Goal: Task Accomplishment & Management: Complete application form

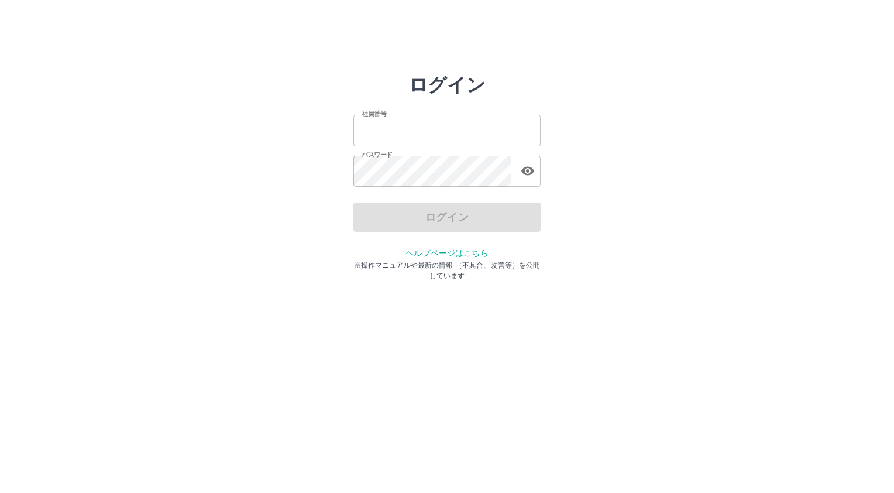
type input "*******"
click at [404, 227] on div "ログイン" at bounding box center [446, 216] width 187 height 29
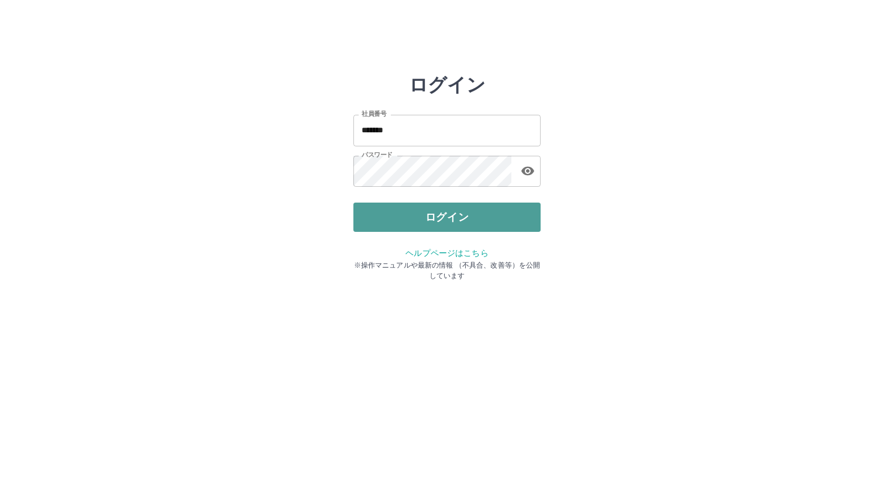
click at [404, 225] on button "ログイン" at bounding box center [446, 216] width 187 height 29
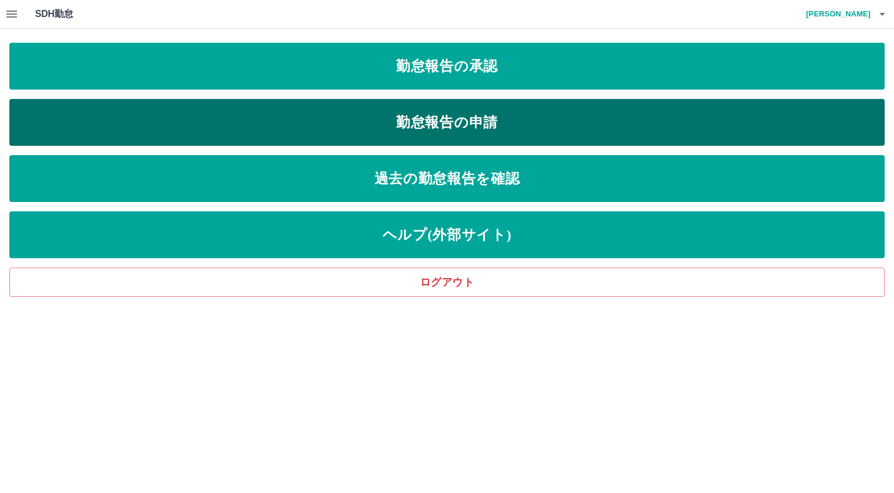
click at [286, 136] on link "勤怠報告の申請" at bounding box center [446, 122] width 875 height 47
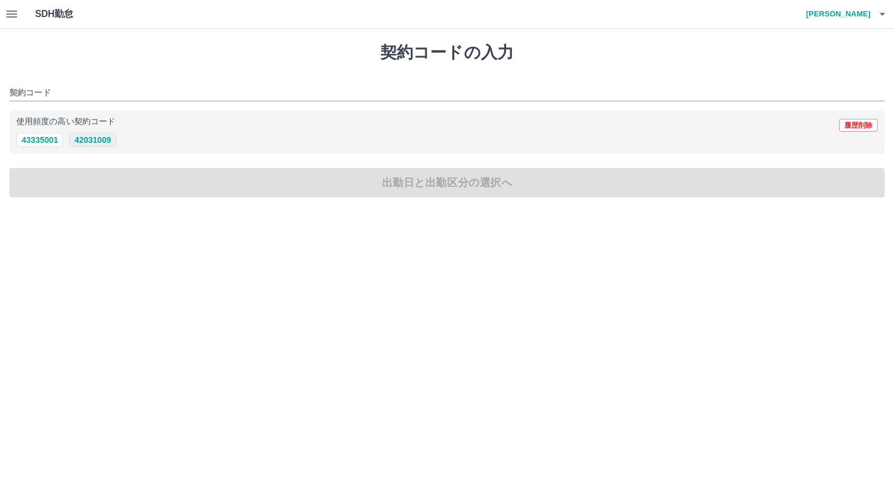
click at [84, 143] on button "42031009" at bounding box center [92, 140] width 47 height 14
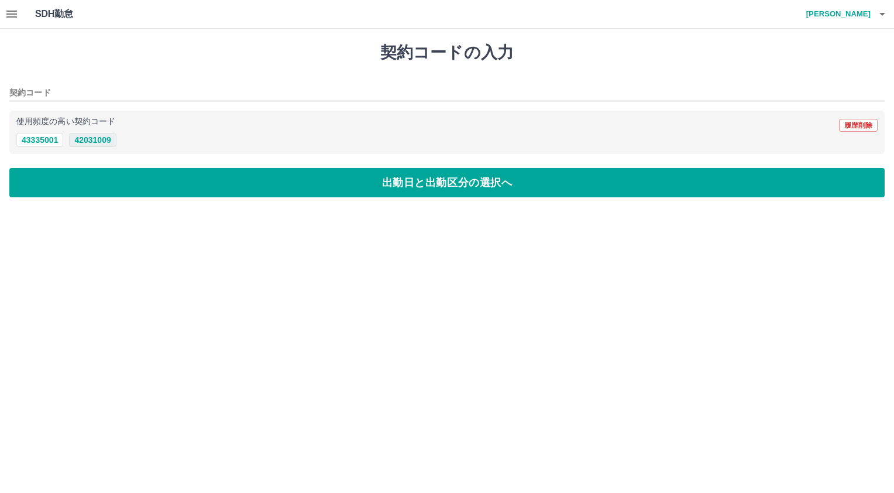
type input "********"
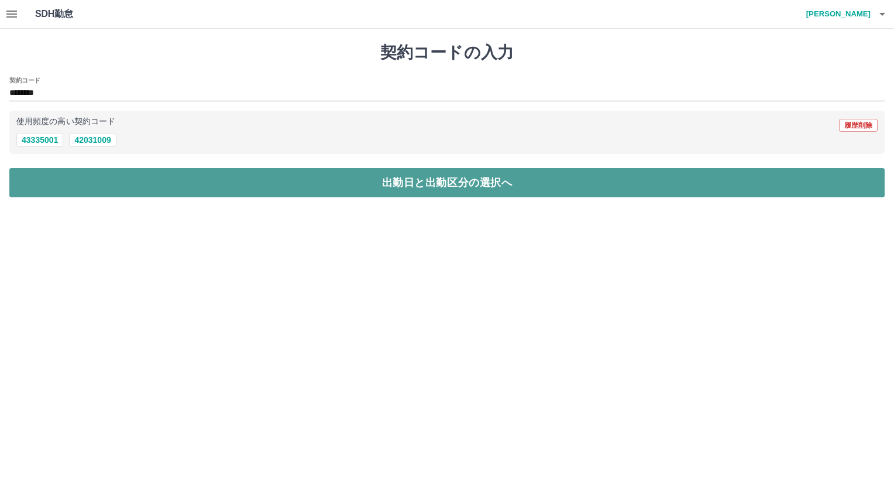
click at [190, 177] on button "出勤日と出勤区分の選択へ" at bounding box center [446, 182] width 875 height 29
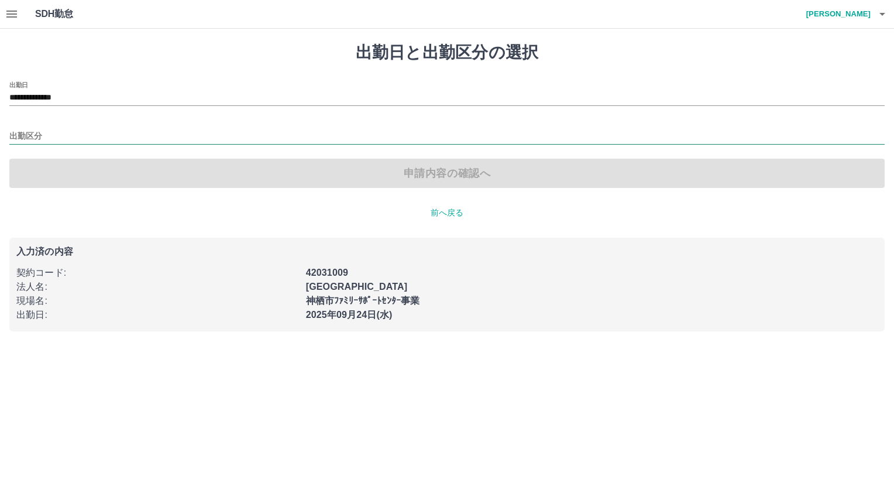
click at [39, 135] on input "出勤区分" at bounding box center [446, 136] width 875 height 15
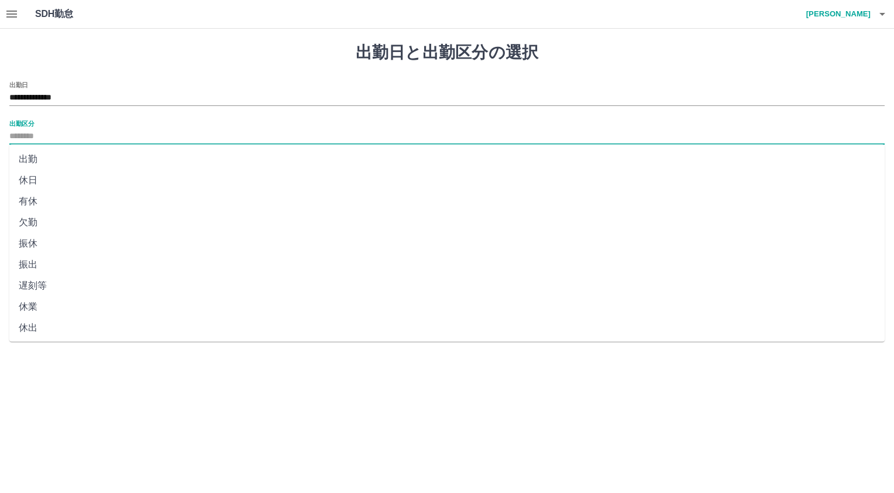
drag, startPoint x: 40, startPoint y: 153, endPoint x: 45, endPoint y: 156, distance: 6.0
click at [40, 153] on li "出勤" at bounding box center [446, 159] width 875 height 21
type input "**"
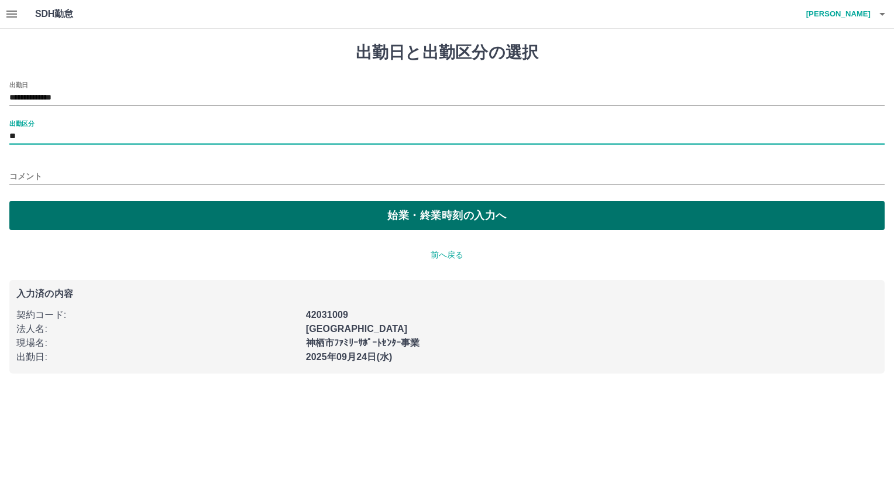
click at [300, 205] on button "始業・終業時刻の入力へ" at bounding box center [446, 215] width 875 height 29
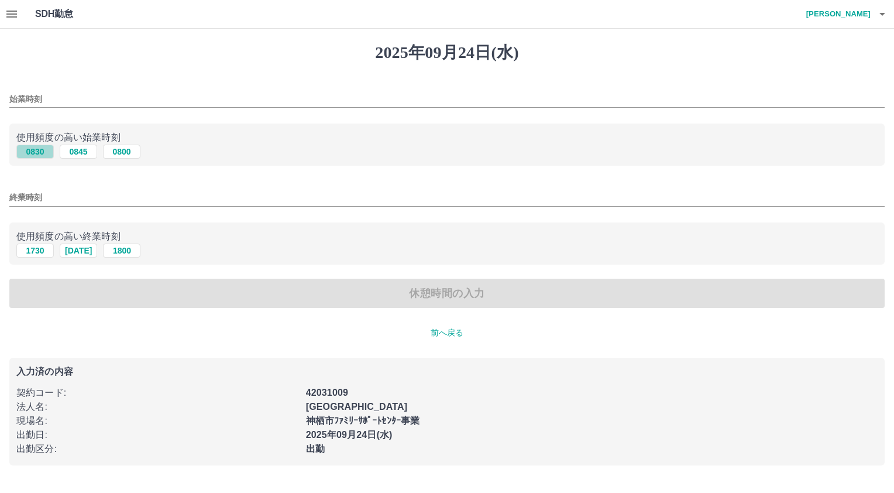
click at [43, 153] on button "0830" at bounding box center [34, 152] width 37 height 14
type input "****"
click at [45, 252] on button "1730" at bounding box center [34, 250] width 37 height 14
type input "****"
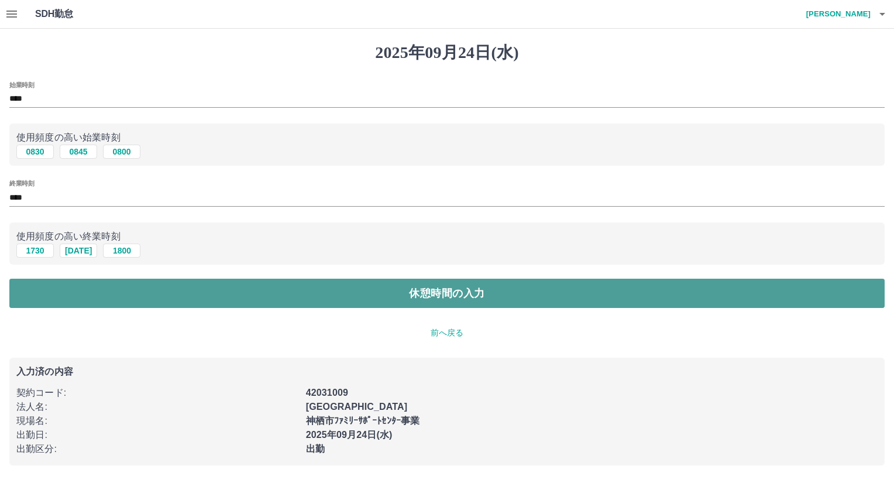
click at [283, 305] on button "休憩時間の入力" at bounding box center [446, 293] width 875 height 29
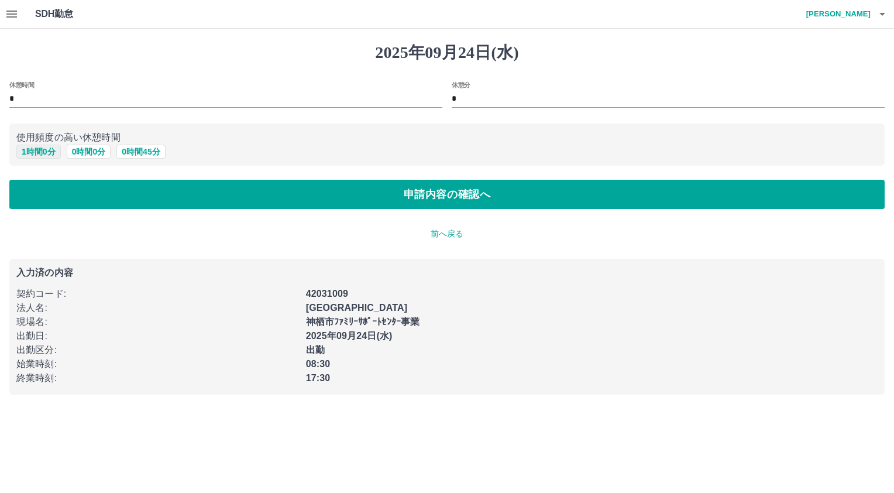
click at [40, 153] on button "1 時間 0 分" at bounding box center [38, 152] width 44 height 14
type input "*"
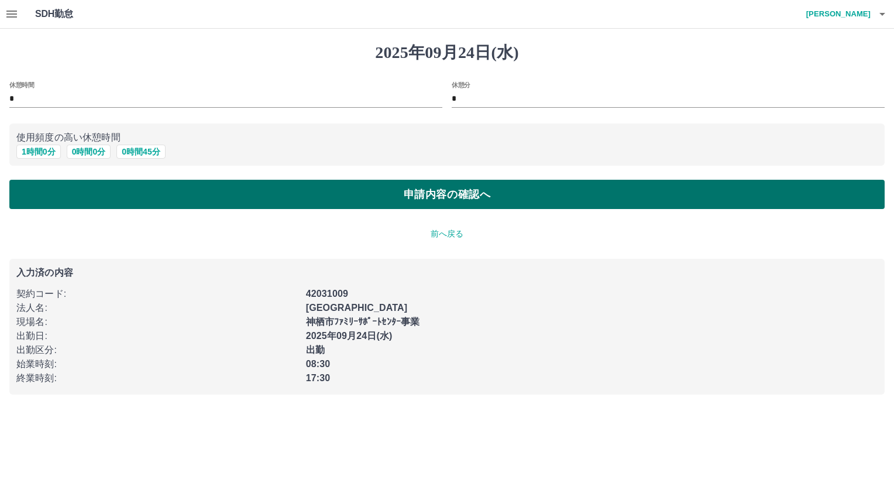
click at [399, 198] on button "申請内容の確認へ" at bounding box center [446, 194] width 875 height 29
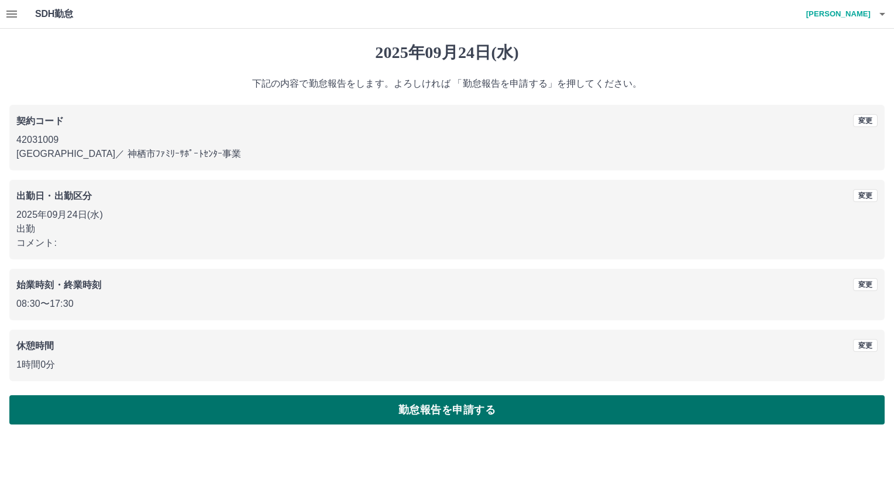
click at [394, 406] on button "勤怠報告を申請する" at bounding box center [446, 409] width 875 height 29
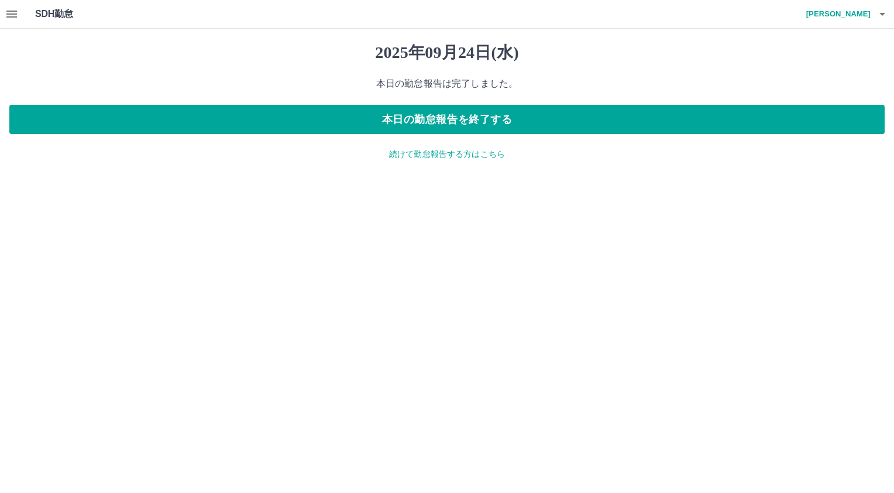
click at [6, 13] on icon "button" at bounding box center [12, 14] width 14 height 14
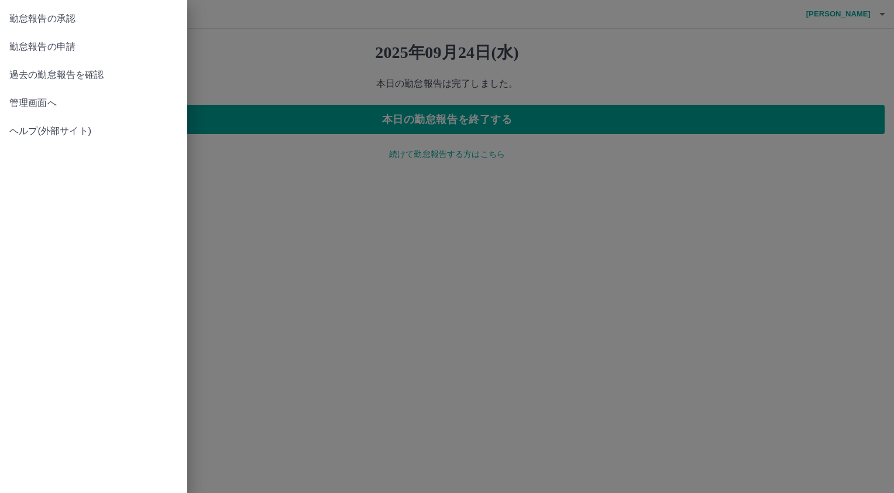
click at [47, 28] on link "勤怠報告の承認" at bounding box center [93, 19] width 187 height 28
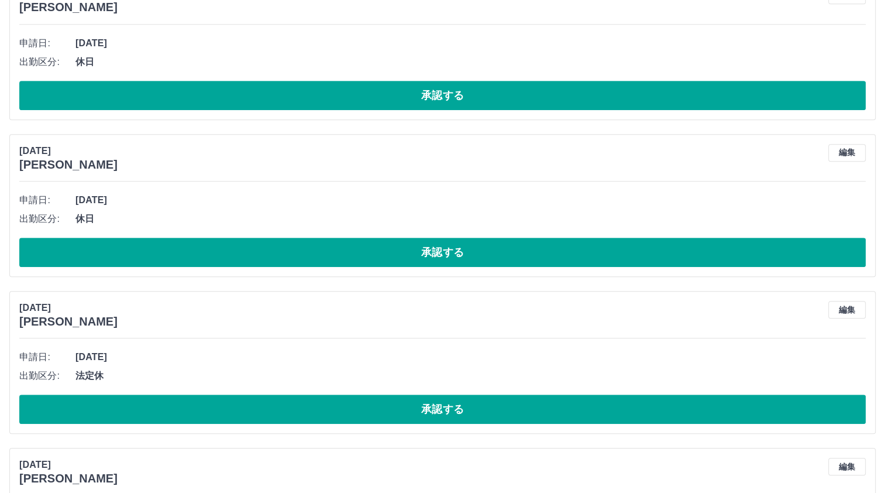
scroll to position [911, 0]
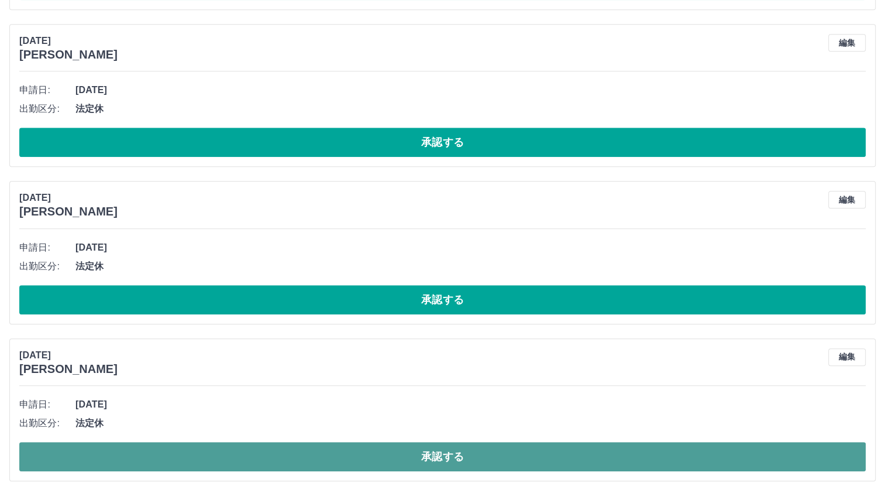
click at [392, 453] on button "承認する" at bounding box center [442, 456] width 847 height 29
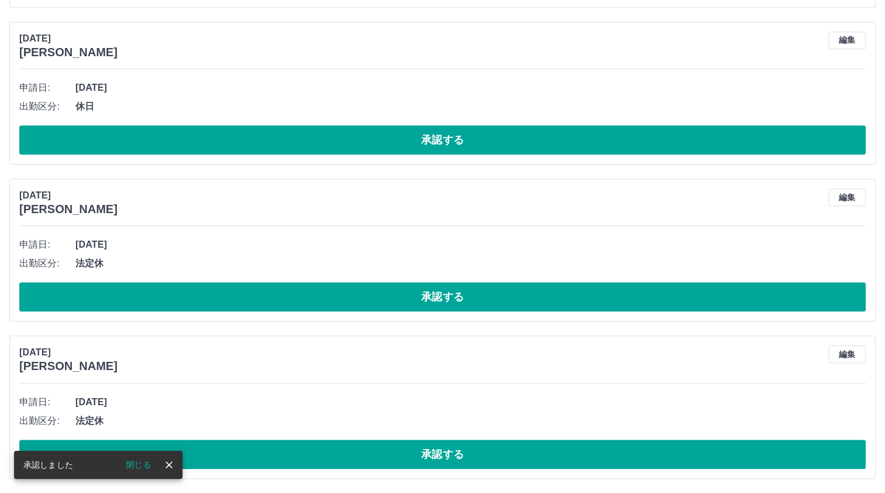
scroll to position [754, 0]
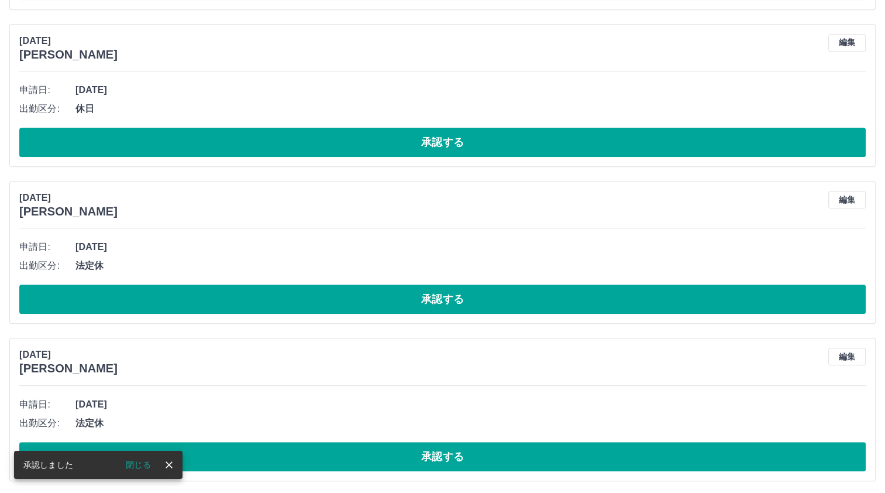
click at [462, 448] on button "承認する" at bounding box center [442, 456] width 847 height 29
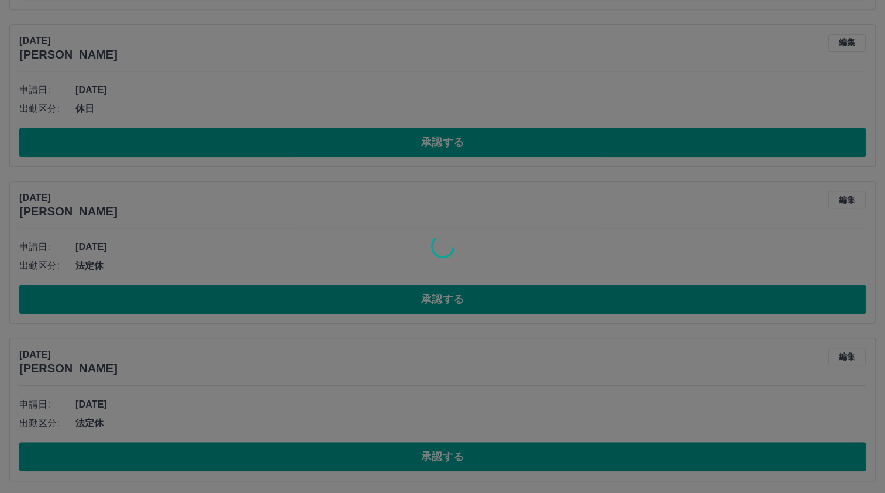
scroll to position [597, 0]
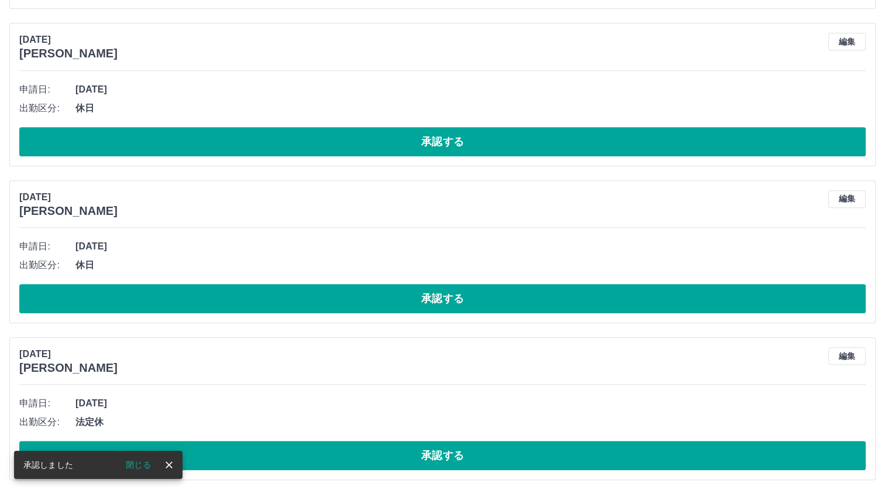
click at [462, 448] on button "承認する" at bounding box center [442, 455] width 847 height 29
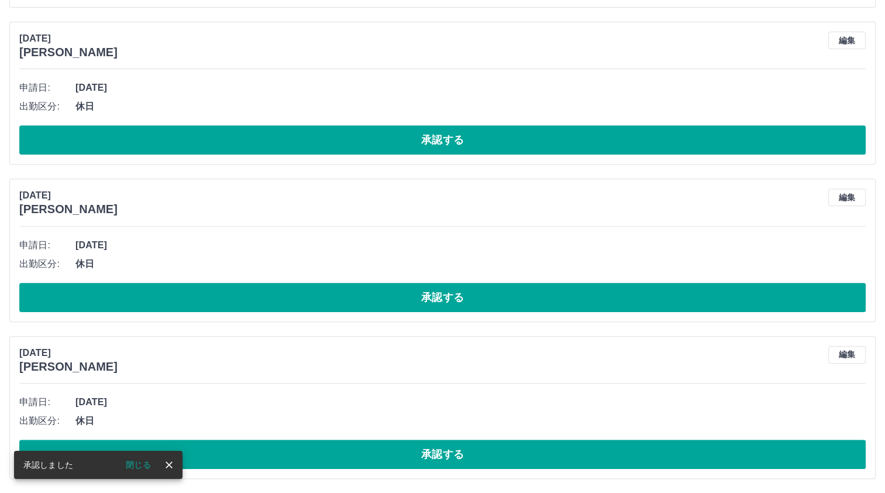
scroll to position [441, 0]
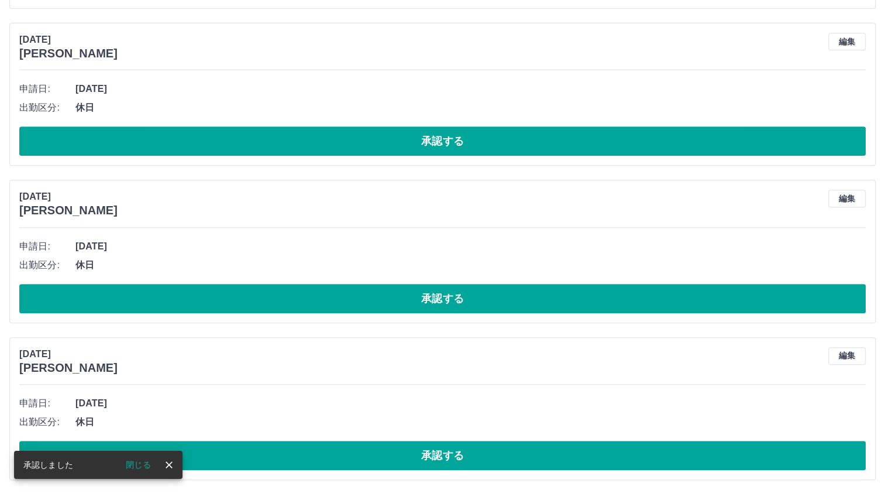
click at [462, 450] on button "承認する" at bounding box center [442, 455] width 847 height 29
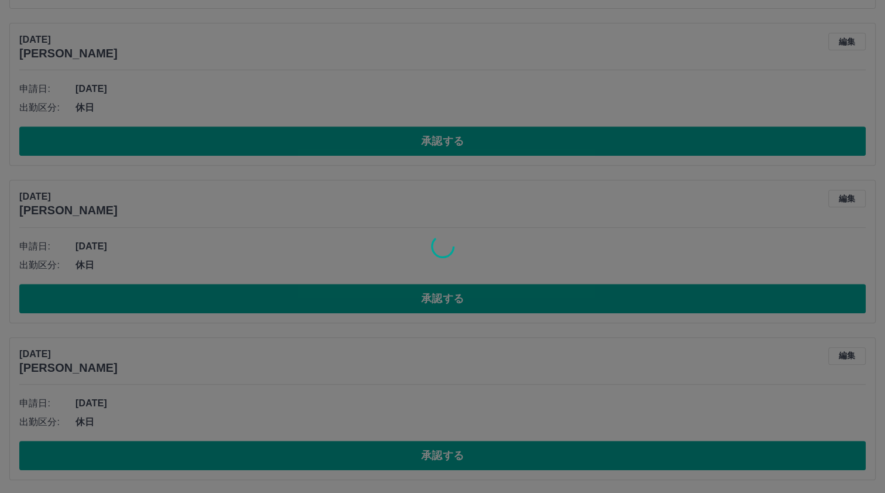
scroll to position [284, 0]
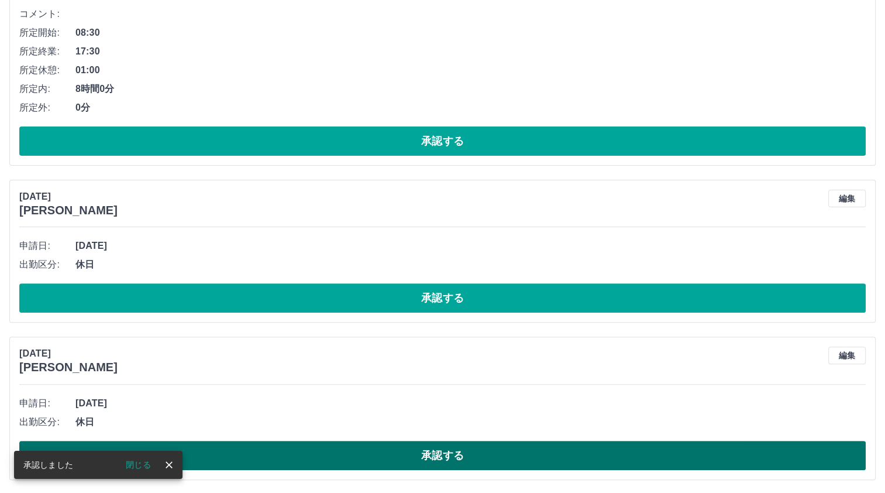
click at [462, 451] on button "承認する" at bounding box center [442, 455] width 847 height 29
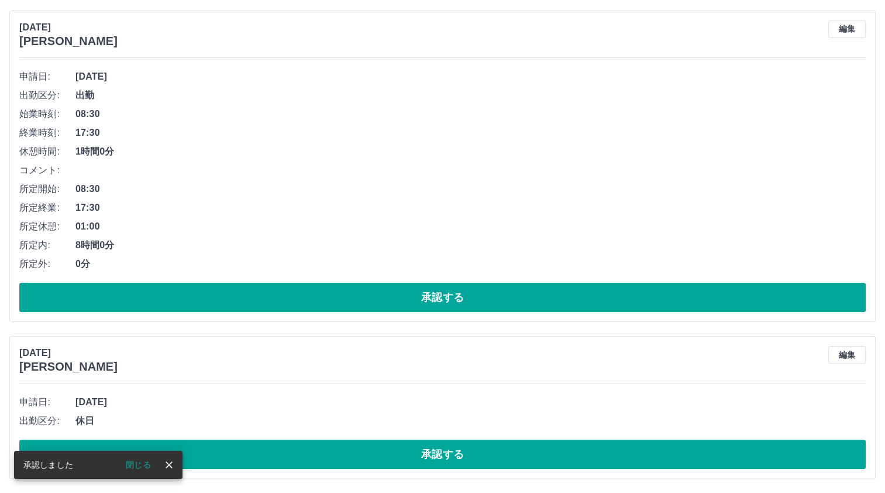
scroll to position [128, 0]
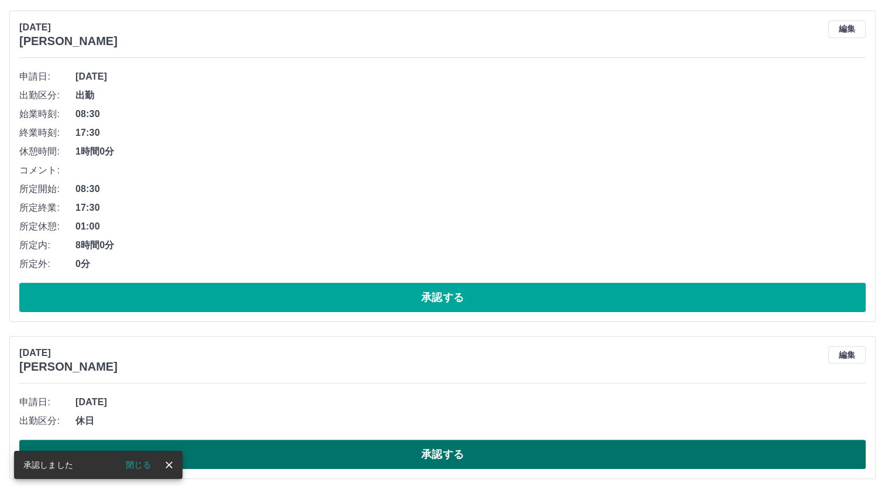
click at [478, 453] on button "承認する" at bounding box center [442, 453] width 847 height 29
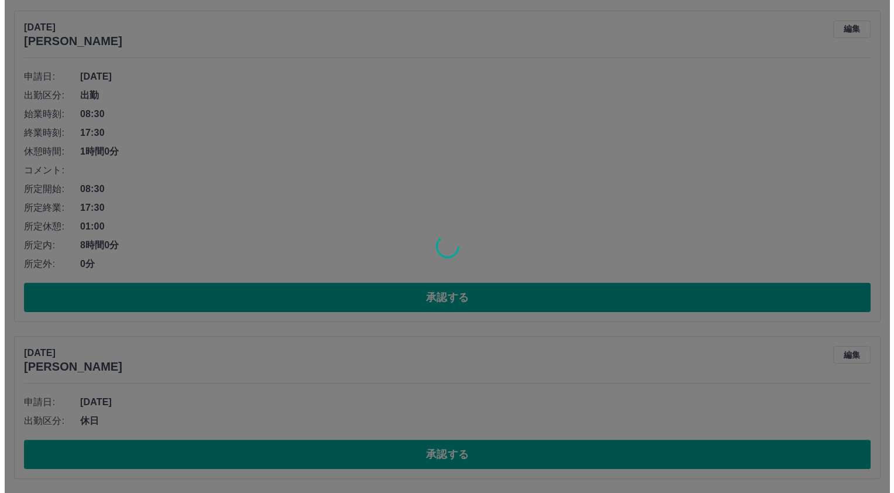
scroll to position [0, 0]
